Goal: Task Accomplishment & Management: Manage account settings

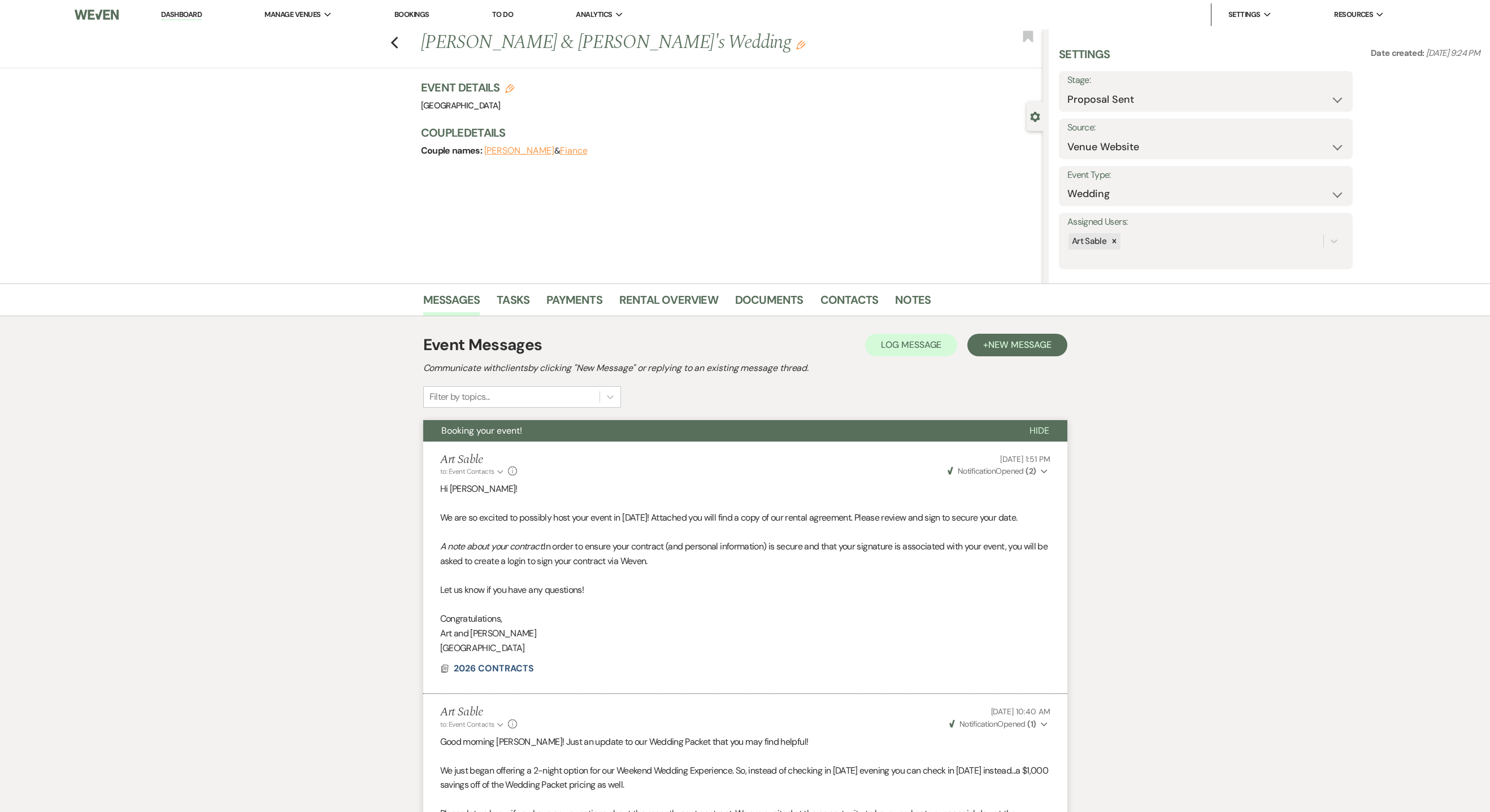
select select "6"
select select "5"
click at [181, 16] on link "Dashboard" at bounding box center [181, 15] width 41 height 11
